Goal: Transaction & Acquisition: Book appointment/travel/reservation

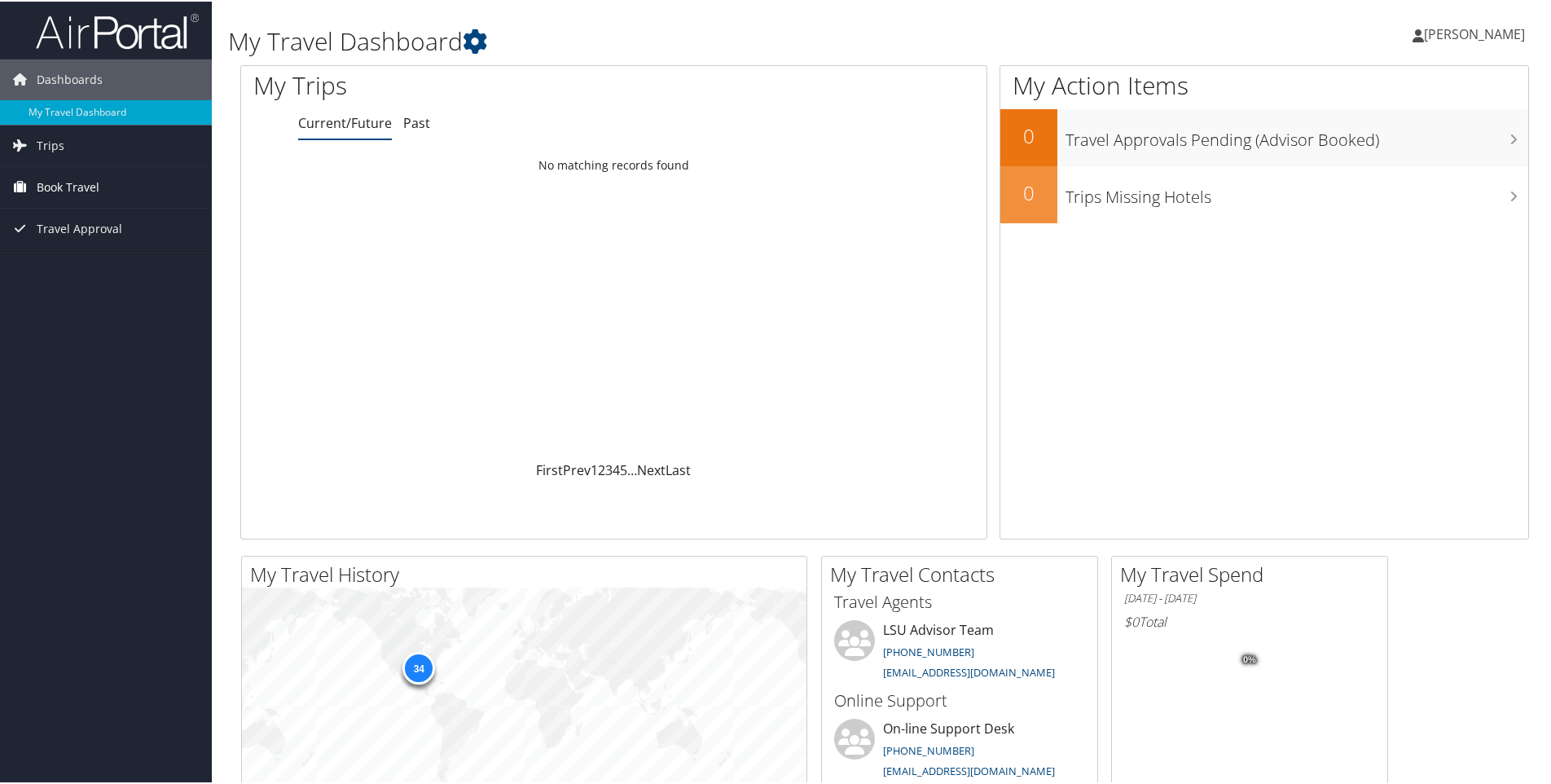
click at [72, 182] on span "Book Travel" at bounding box center [67, 186] width 63 height 41
click at [82, 241] on link "Book/Manage Online Trips" at bounding box center [106, 242] width 212 height 25
